Goal: Find specific page/section

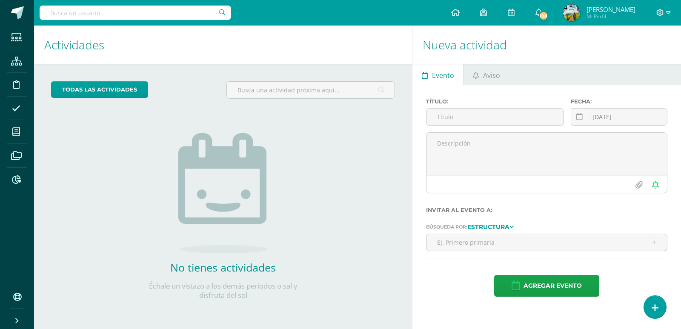
click at [121, 13] on input "text" at bounding box center [136, 13] width 192 height 14
type input "[PERSON_NAME]"
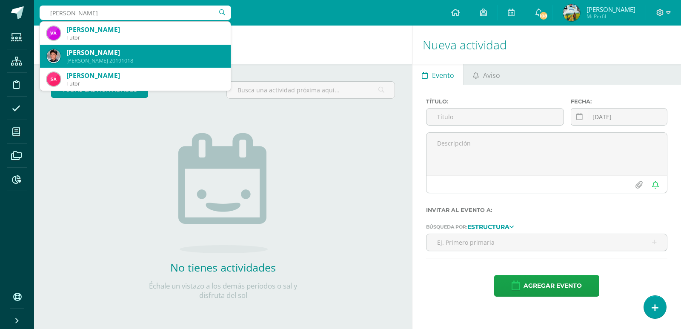
click at [112, 55] on div "[PERSON_NAME]" at bounding box center [145, 52] width 158 height 9
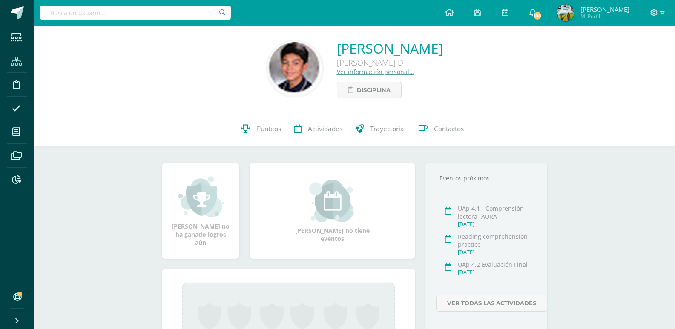
click at [20, 62] on icon at bounding box center [16, 61] width 11 height 9
